Goal: Navigation & Orientation: Find specific page/section

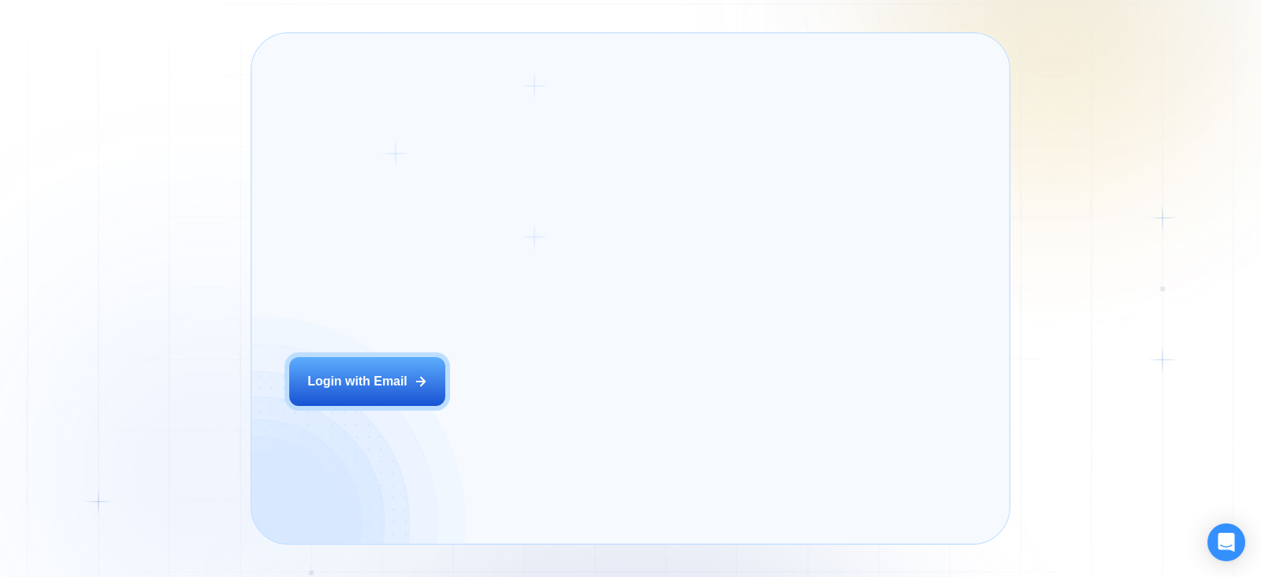
click at [555, 426] on div "Login ‍ Welcome to GigRadar. AI Business Manager for Agencies Login with Email" at bounding box center [432, 288] width 325 height 473
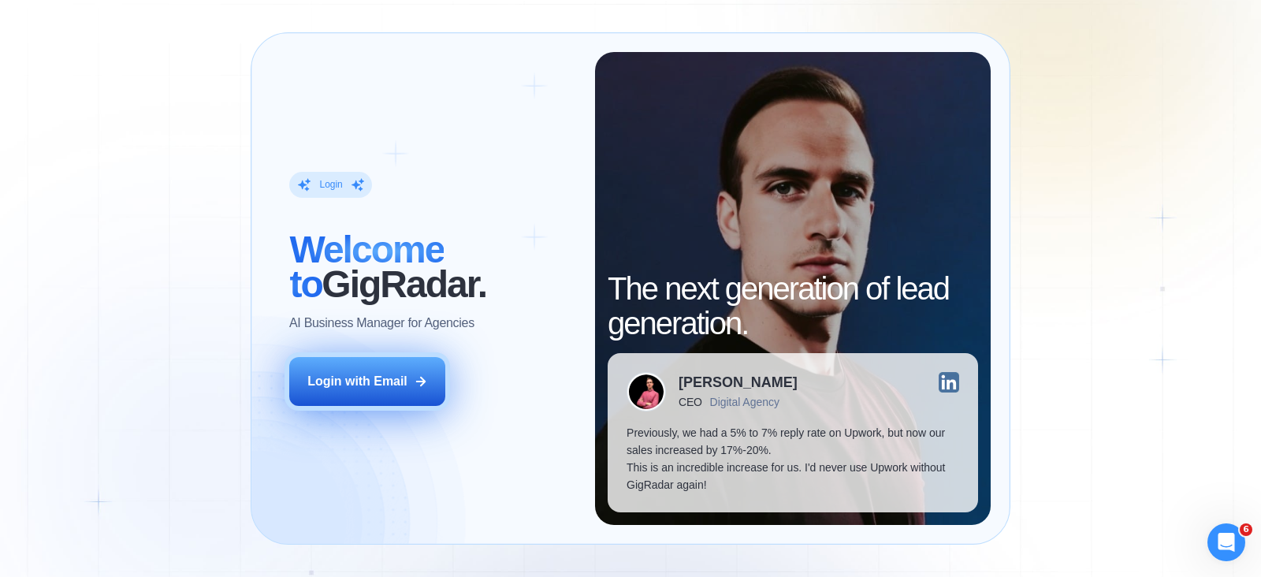
click at [422, 385] on icon at bounding box center [421, 381] width 14 height 14
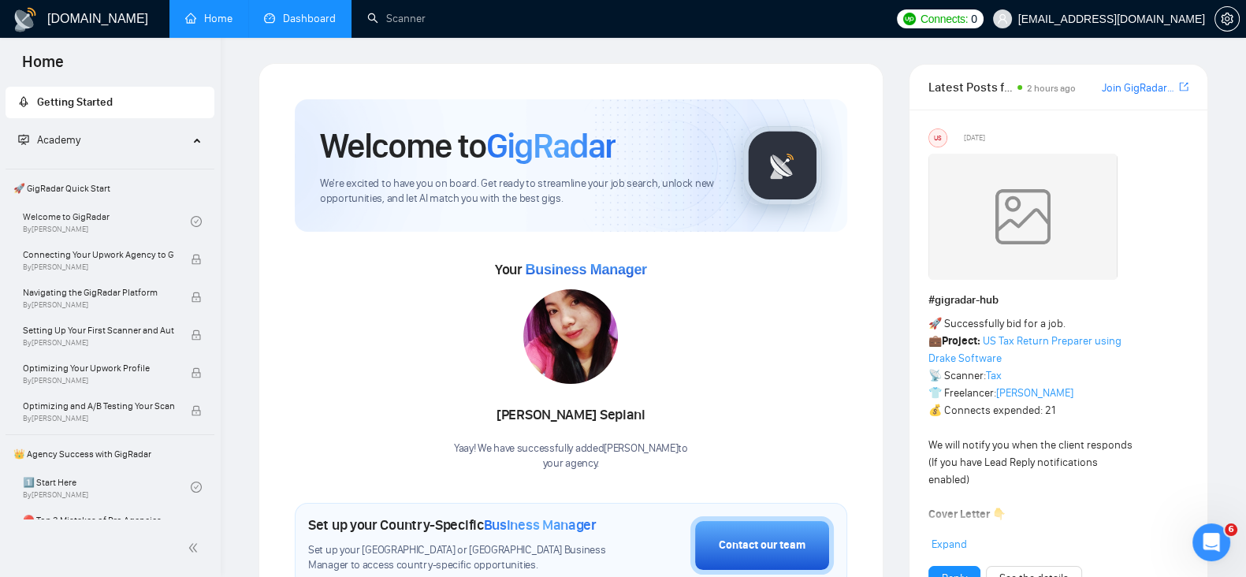
click at [302, 25] on link "Dashboard" at bounding box center [300, 18] width 72 height 13
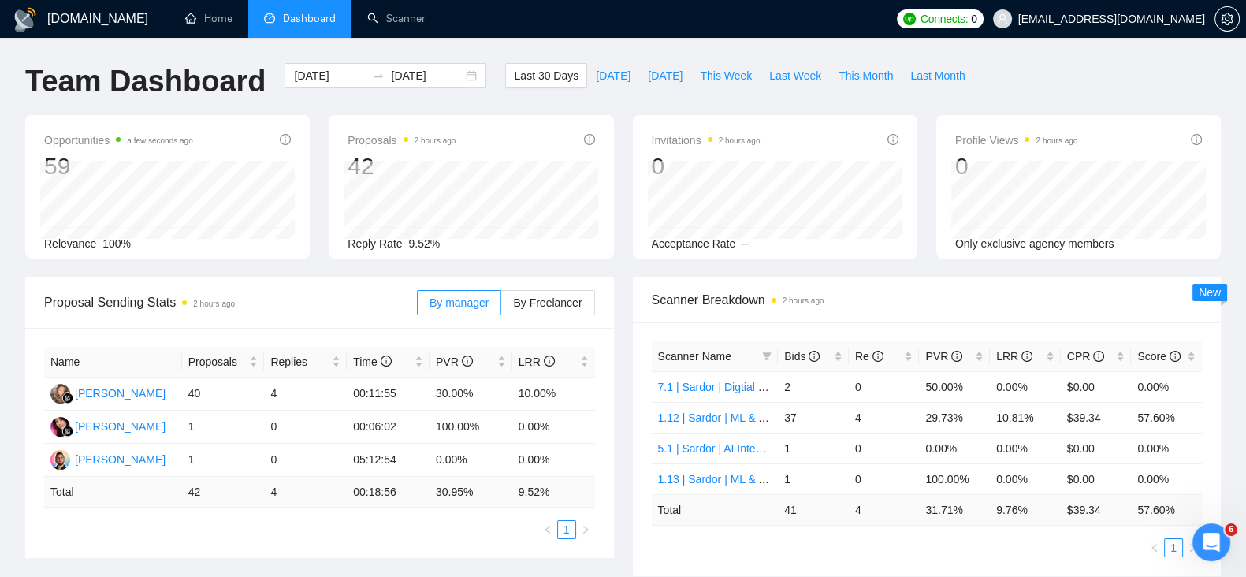
scroll to position [76, 0]
